Goal: Find specific page/section: Find specific page/section

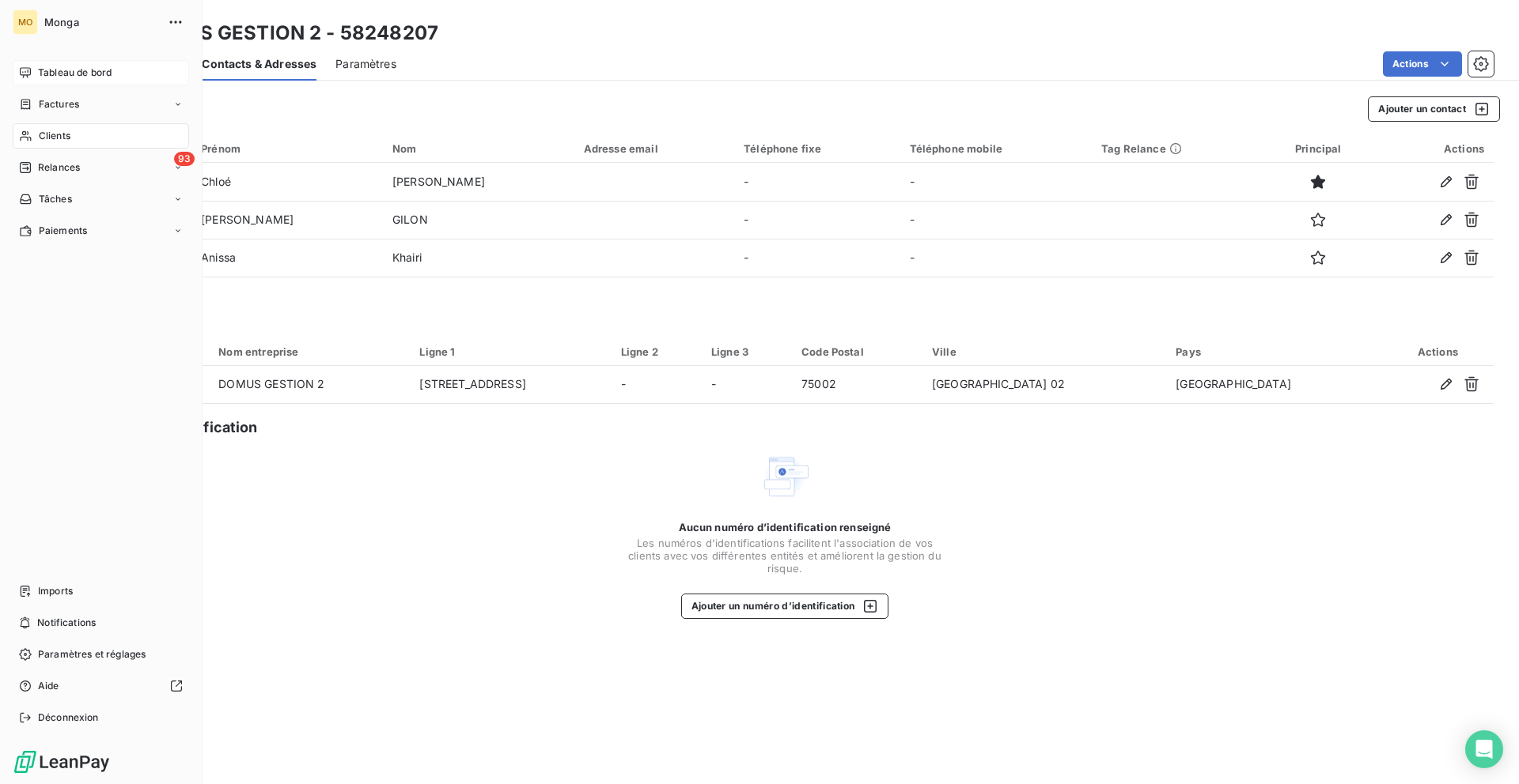
click at [33, 61] on div "Tableau de bord" at bounding box center [101, 73] width 176 height 25
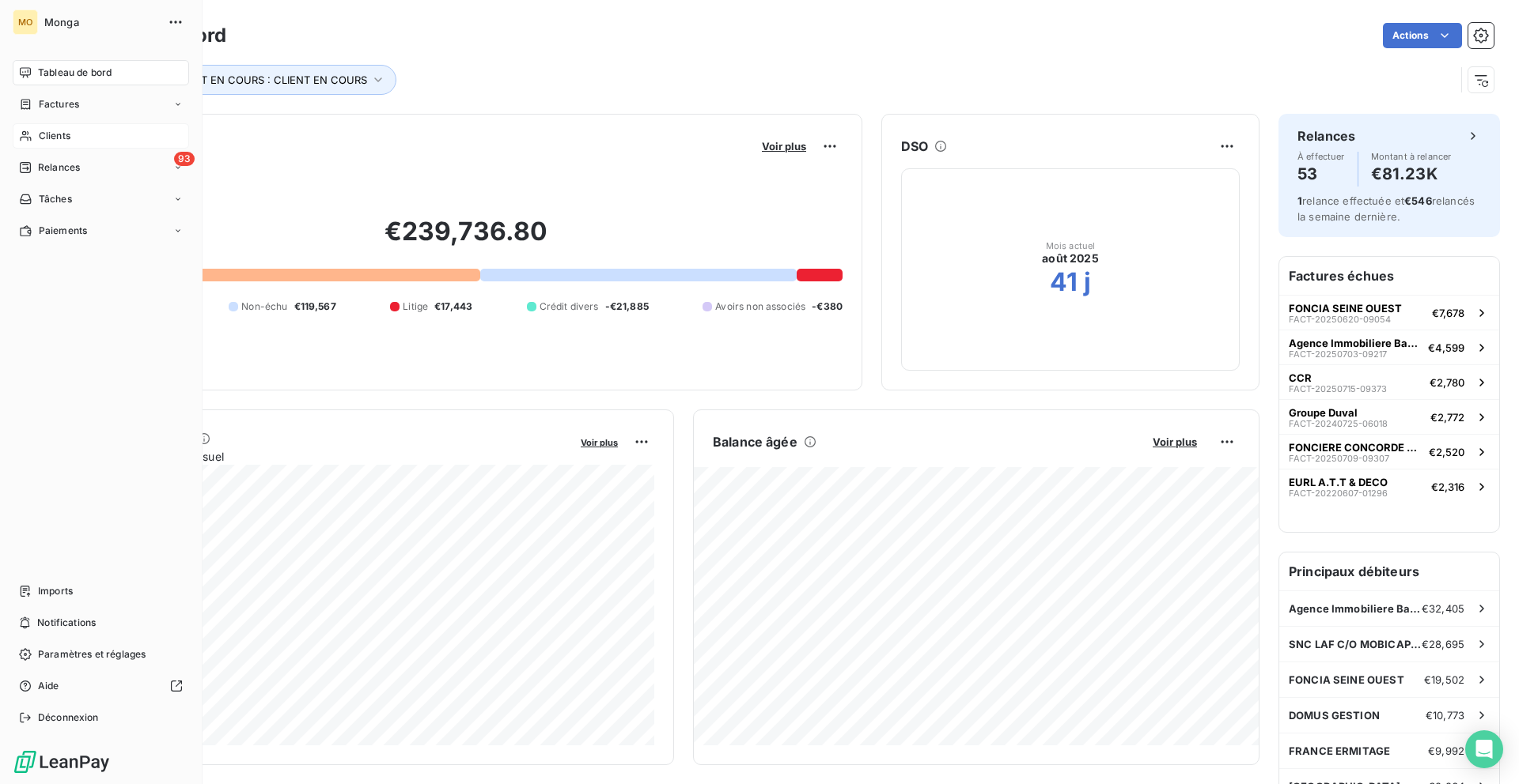
click at [29, 139] on icon at bounding box center [25, 136] width 13 height 13
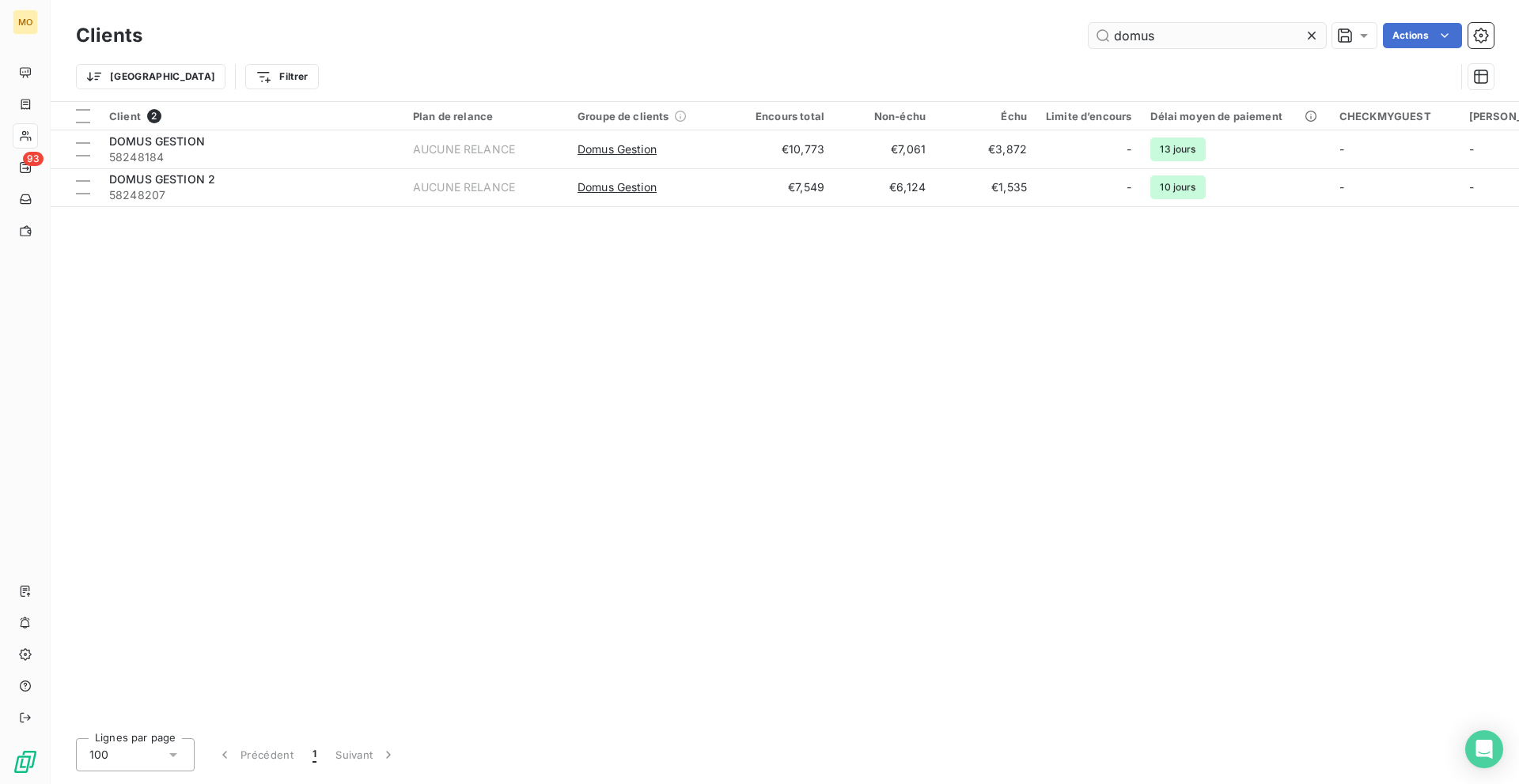
click at [1127, 36] on input "domus" at bounding box center [1207, 35] width 237 height 25
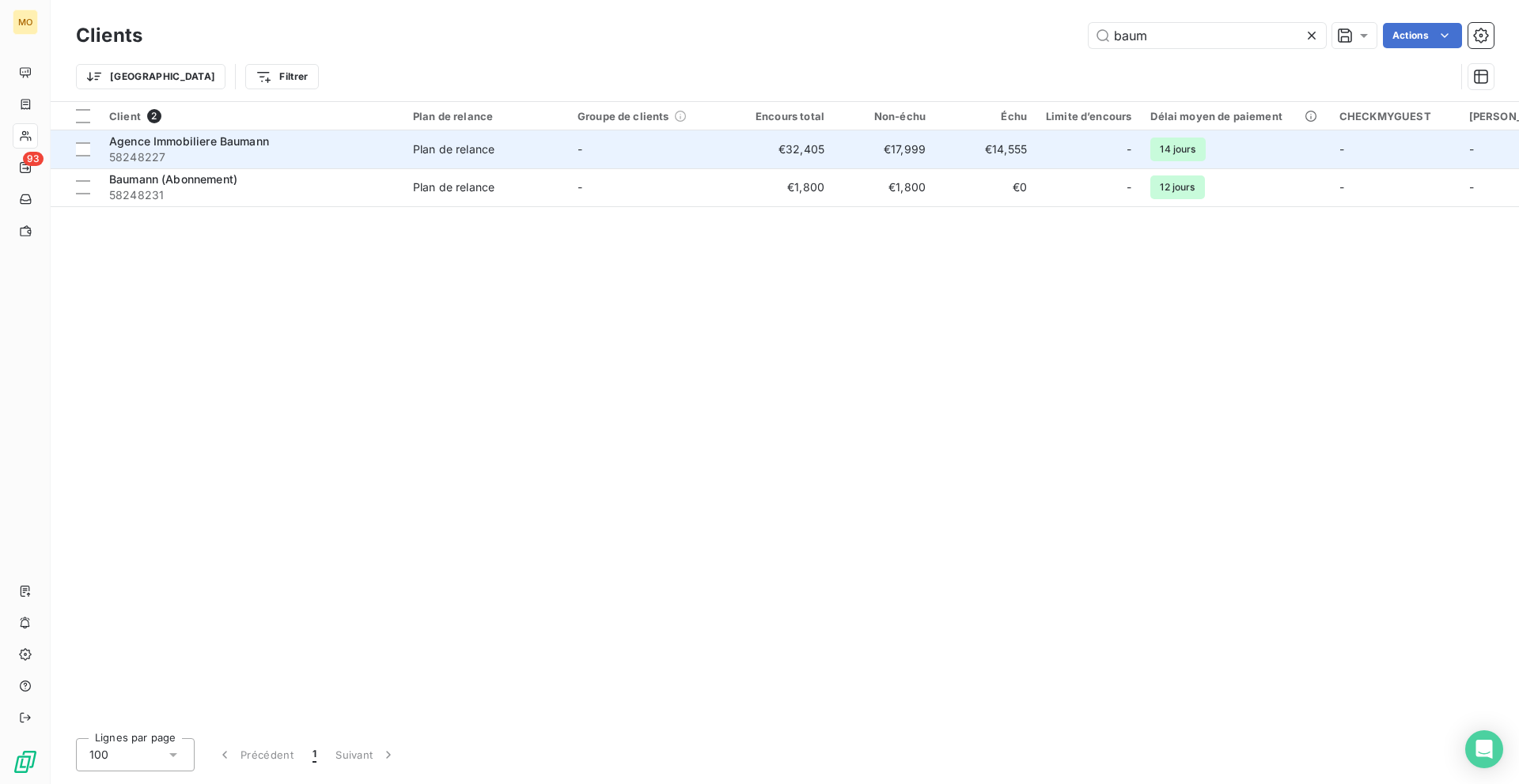
type input "baum"
click at [415, 151] on div "Plan de relance" at bounding box center [453, 149] width 82 height 15
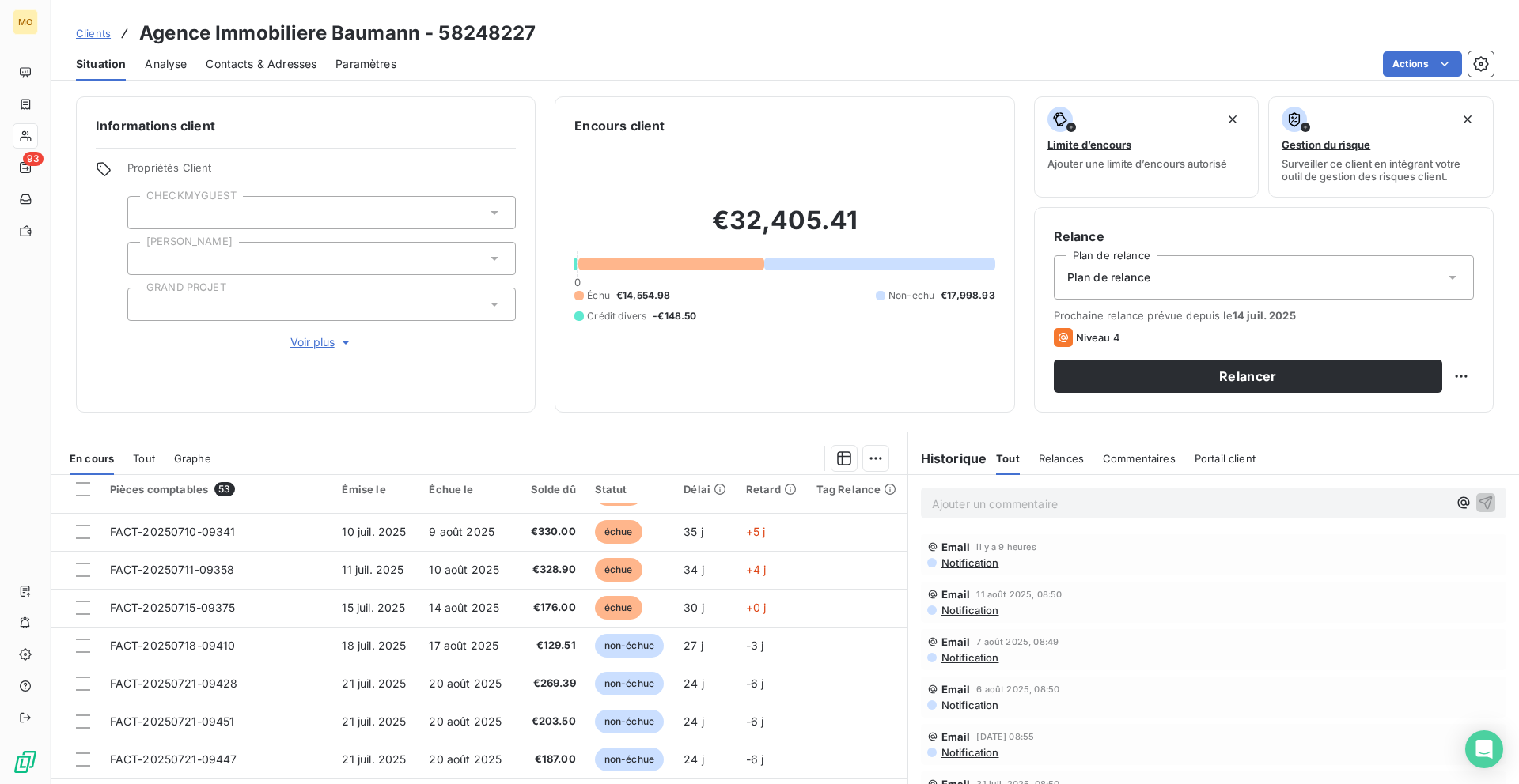
scroll to position [42, 0]
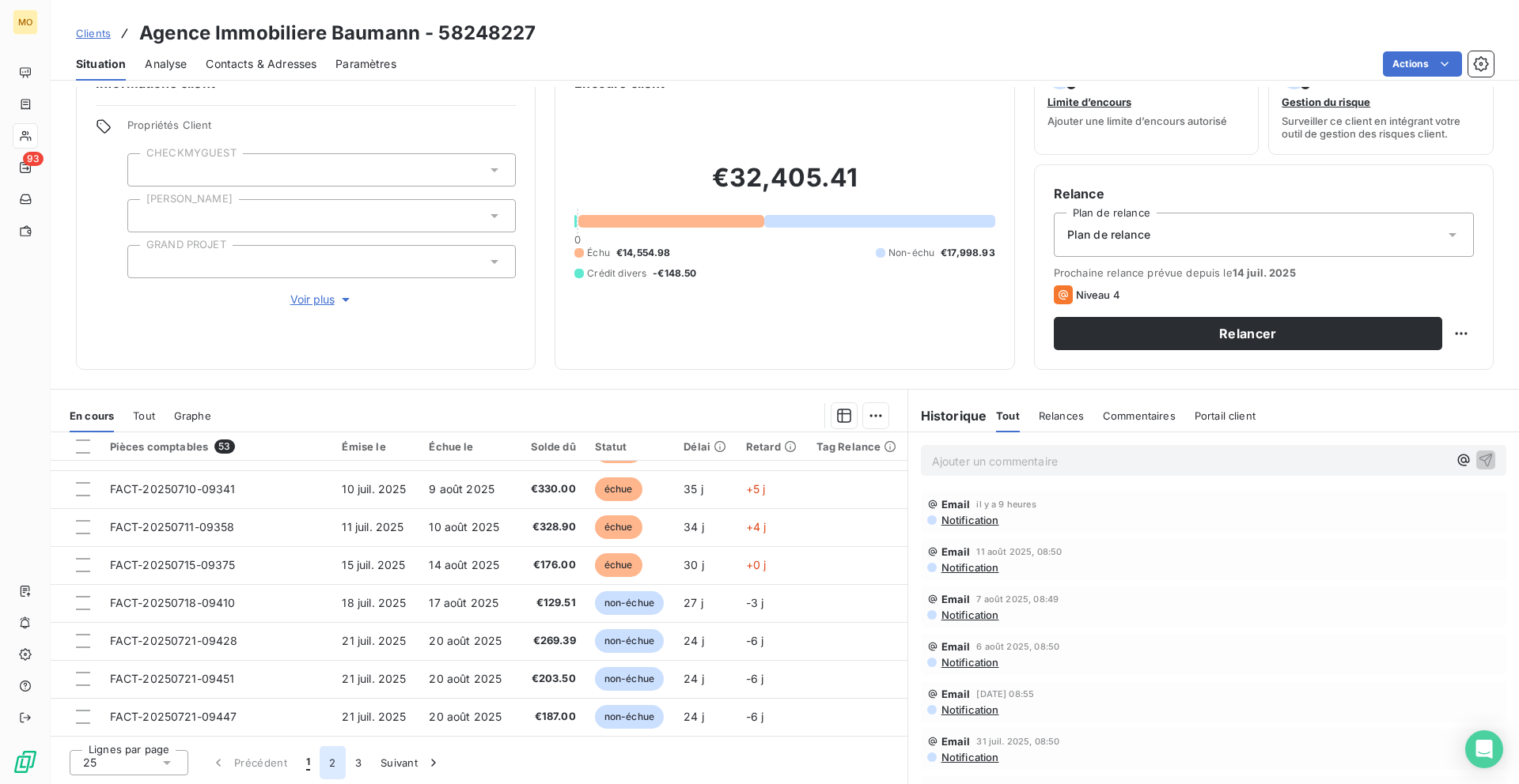
click at [329, 763] on button "2" at bounding box center [332, 763] width 25 height 33
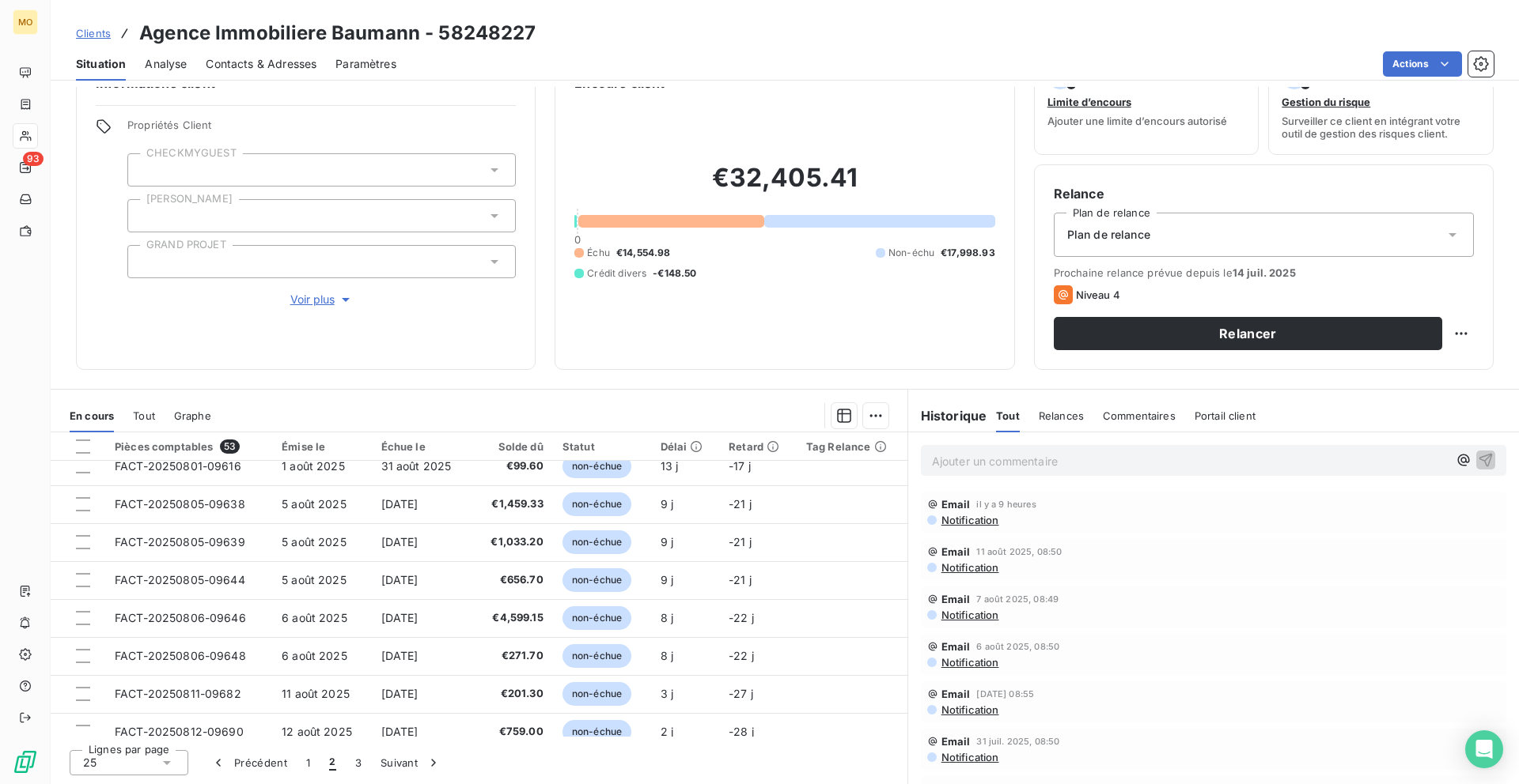
scroll to position [674, 0]
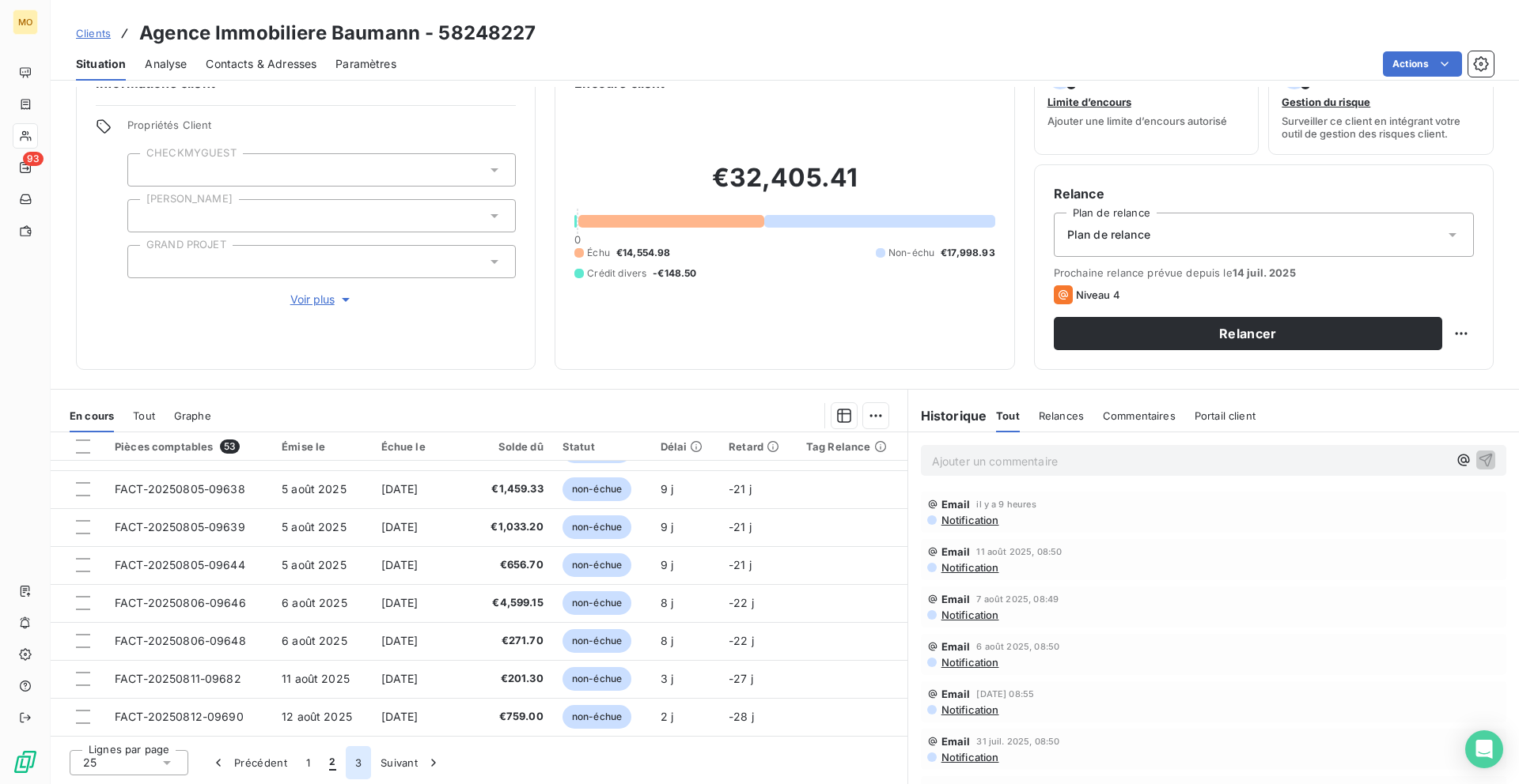
click at [353, 760] on button "3" at bounding box center [358, 763] width 25 height 33
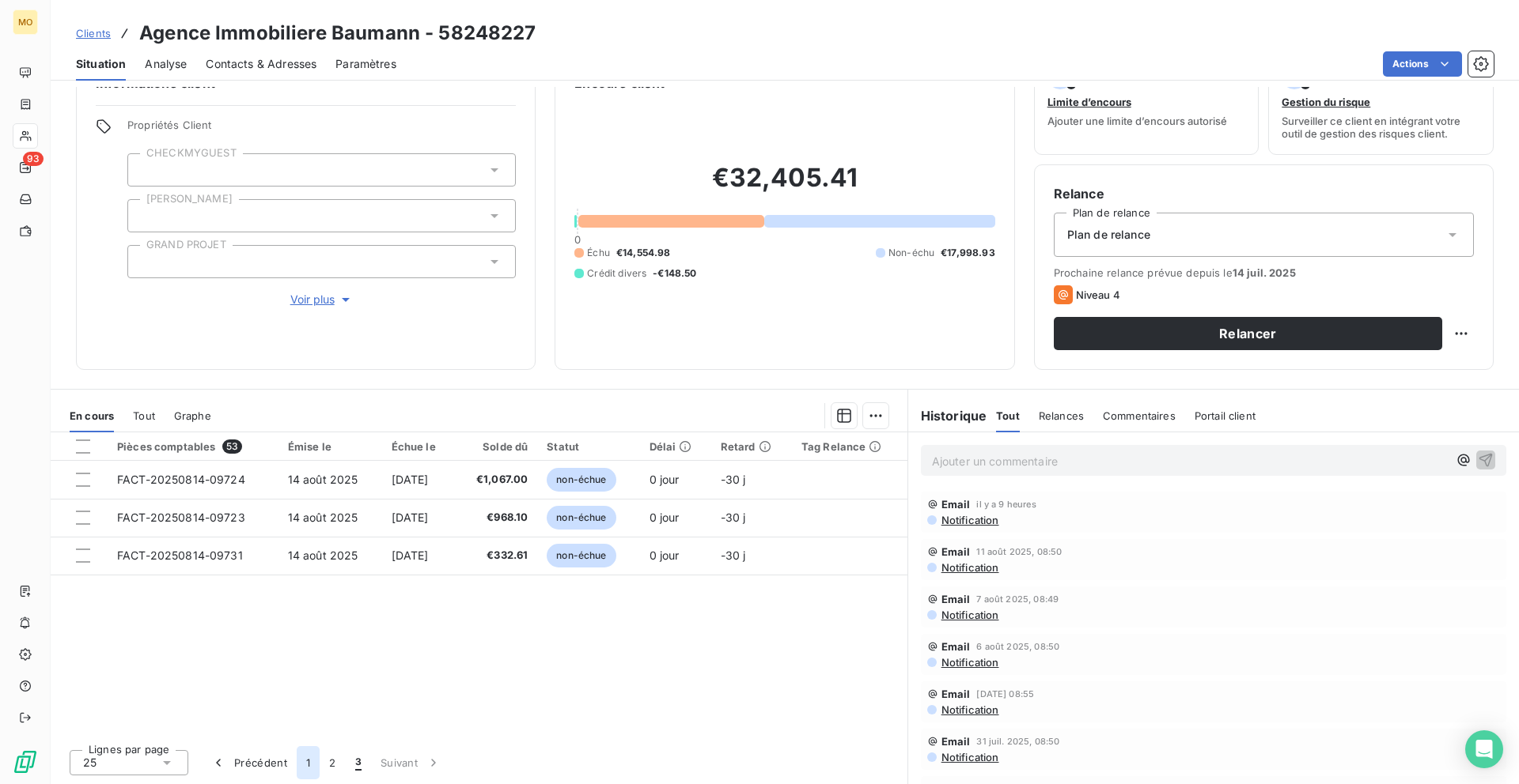
click at [305, 767] on button "1" at bounding box center [308, 763] width 23 height 33
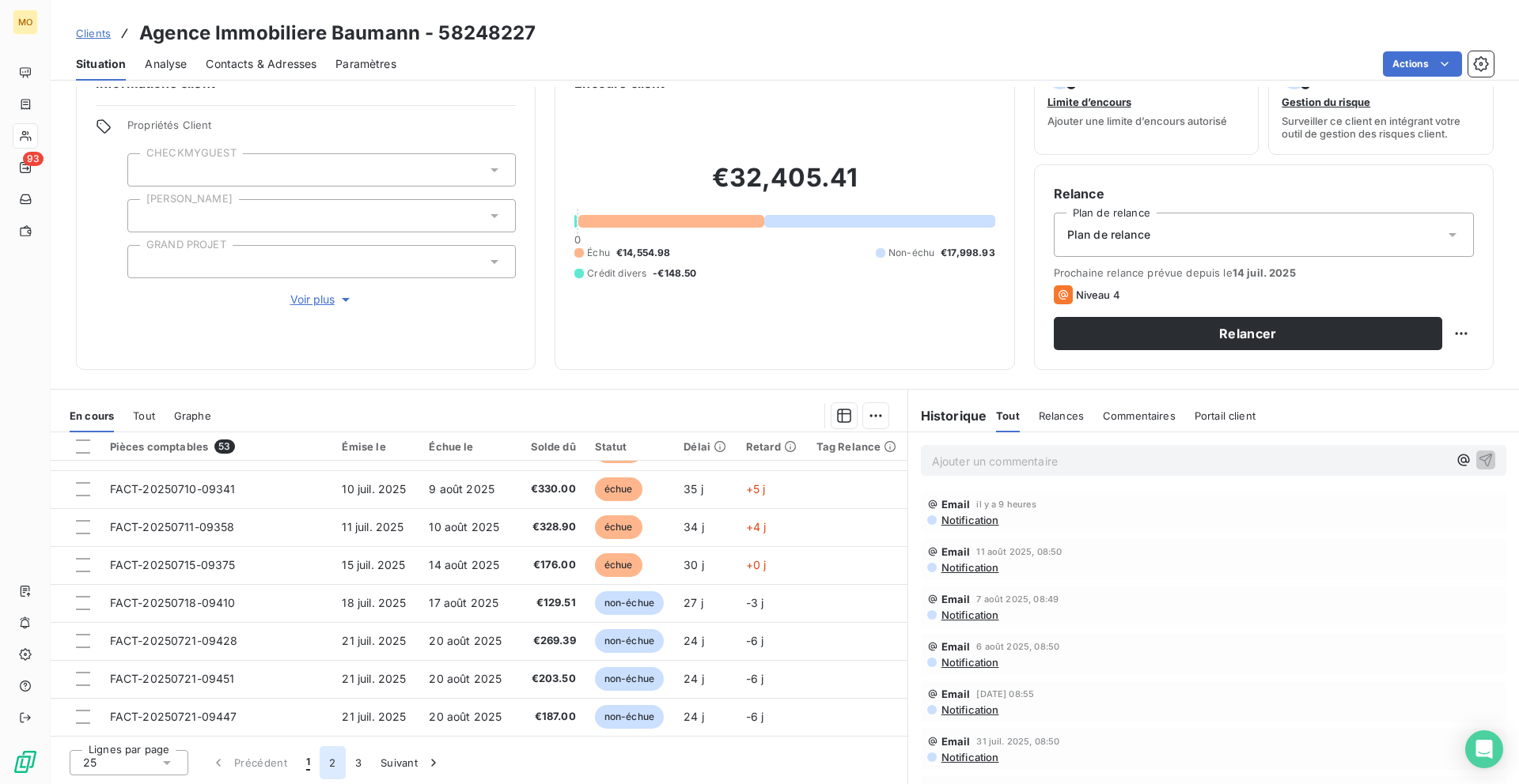
click at [325, 763] on button "2" at bounding box center [332, 763] width 25 height 33
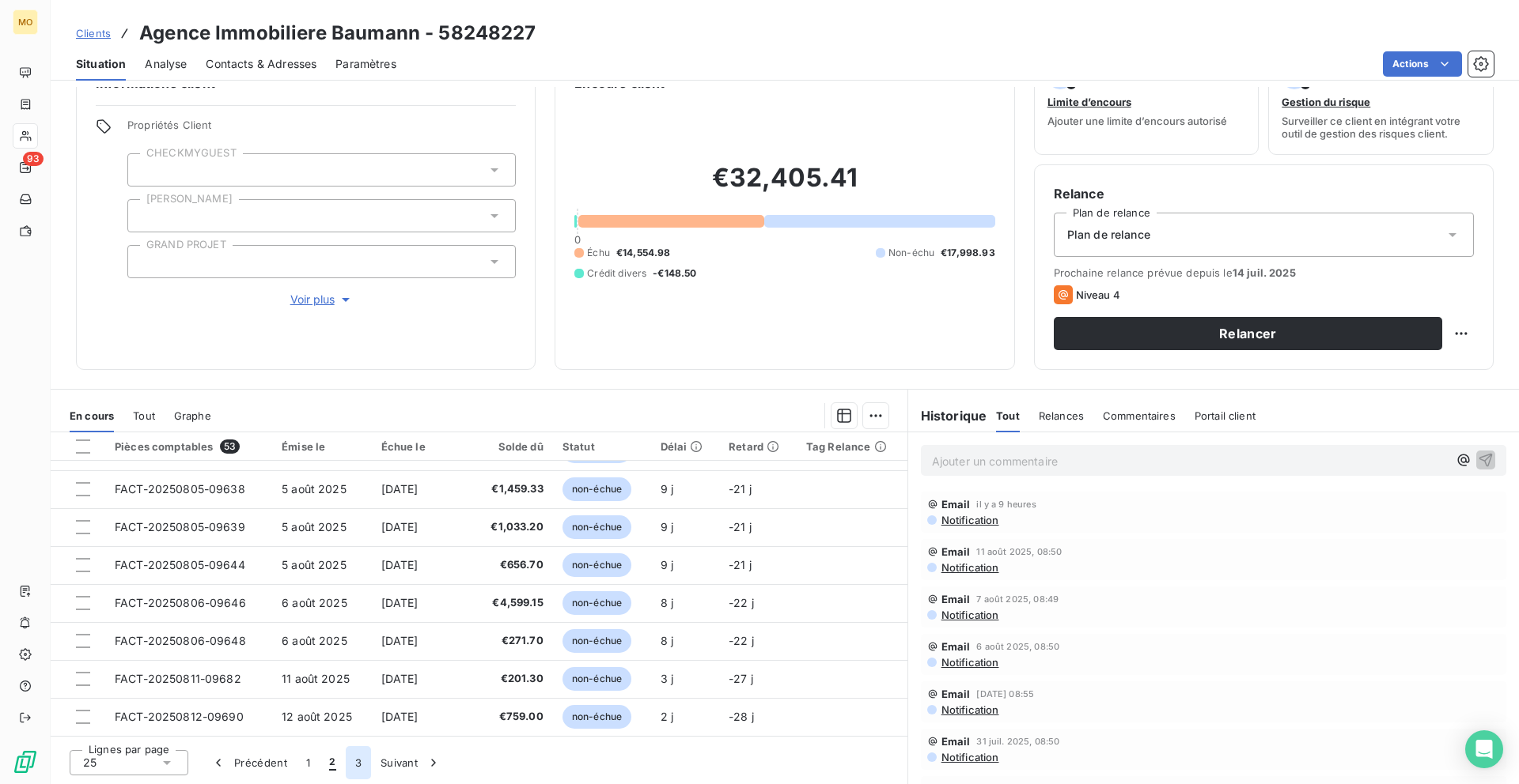
click at [367, 766] on button "3" at bounding box center [358, 763] width 25 height 33
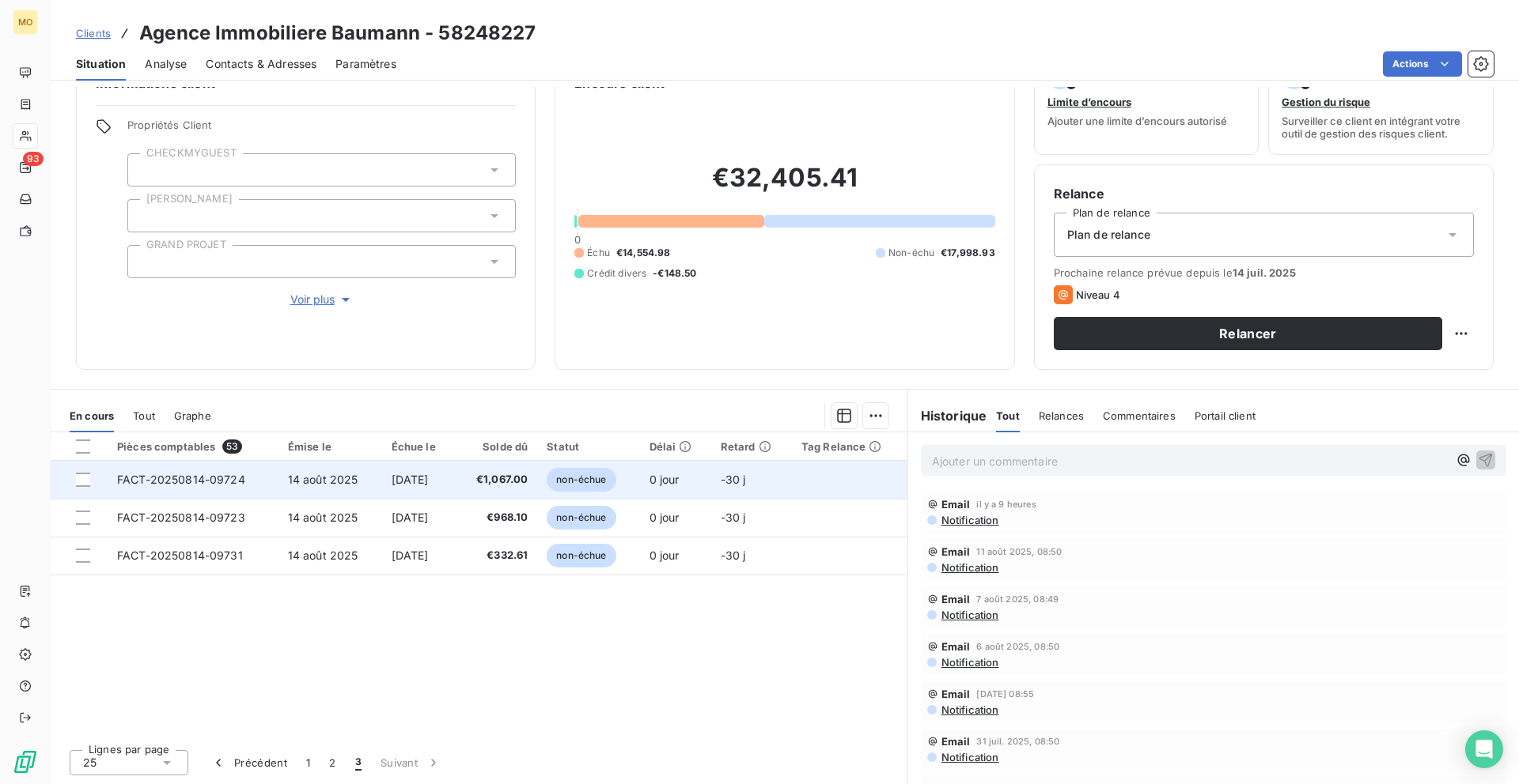
click at [423, 482] on span "[DATE]" at bounding box center [410, 479] width 38 height 13
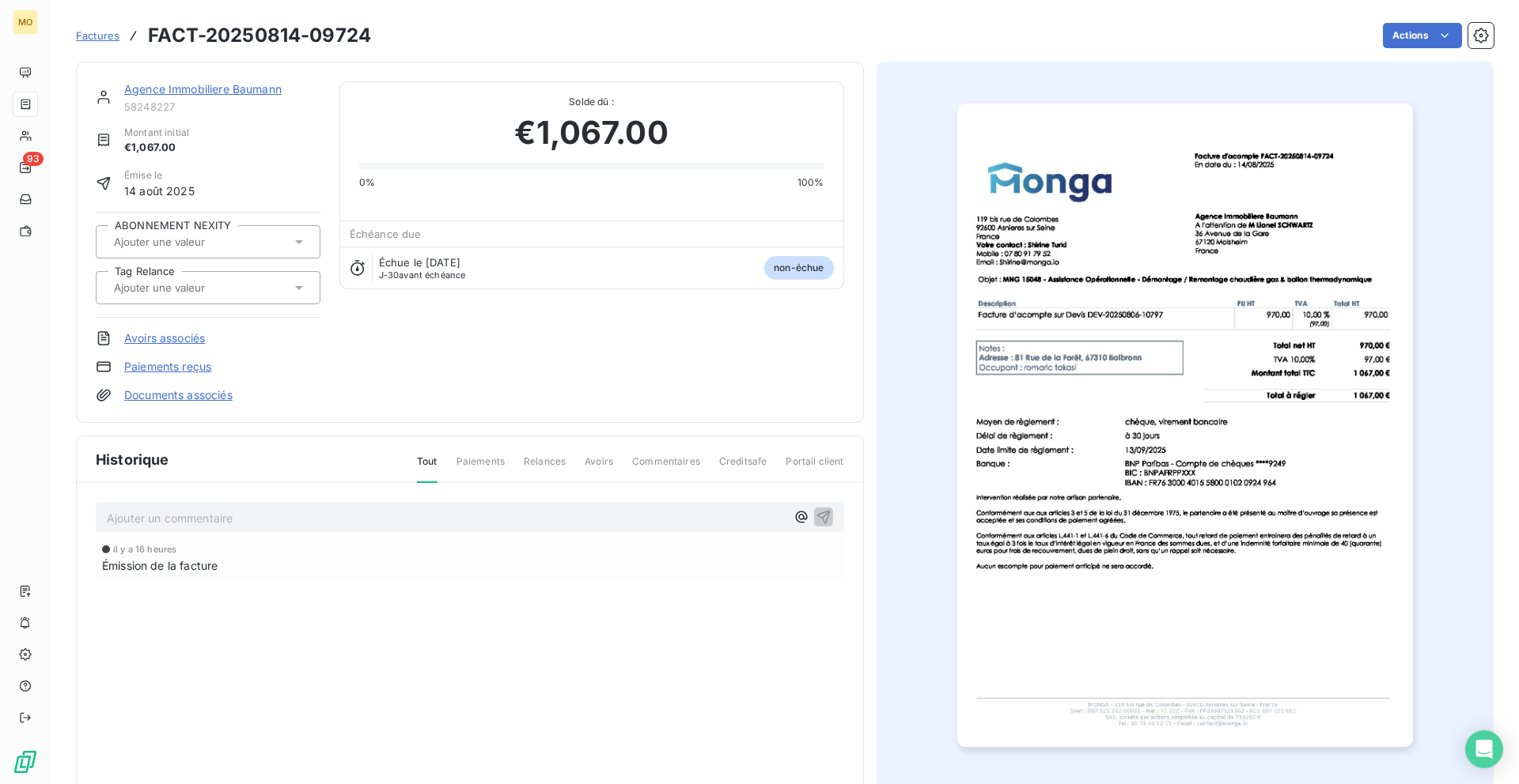
click at [1124, 299] on img "button" at bounding box center [1185, 425] width 456 height 644
